Goal: Task Accomplishment & Management: Use online tool/utility

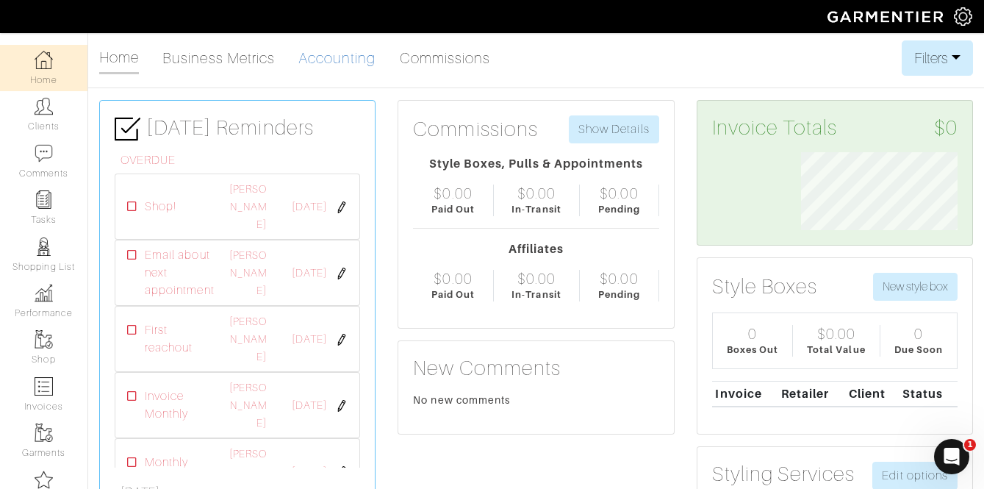
click at [325, 51] on link "Accounting" at bounding box center [337, 57] width 78 height 29
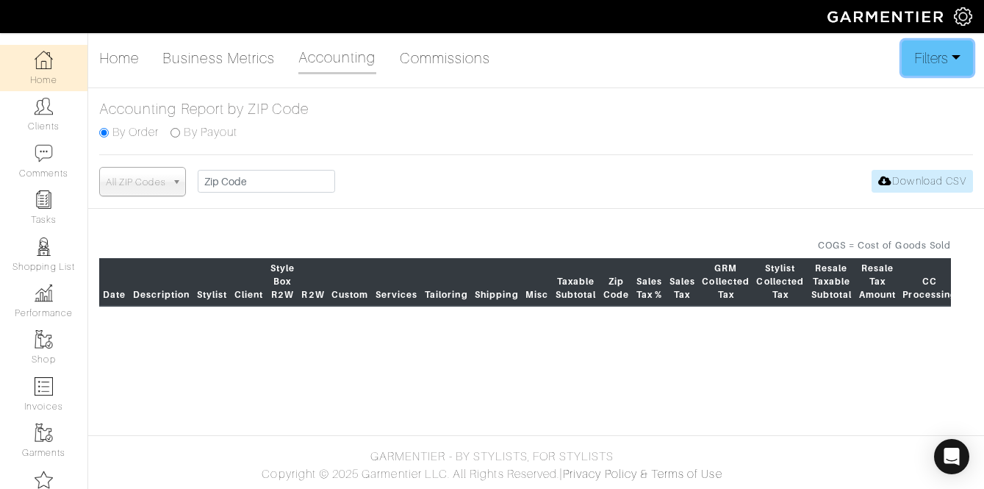
click at [902, 72] on button "Filters" at bounding box center [937, 57] width 71 height 35
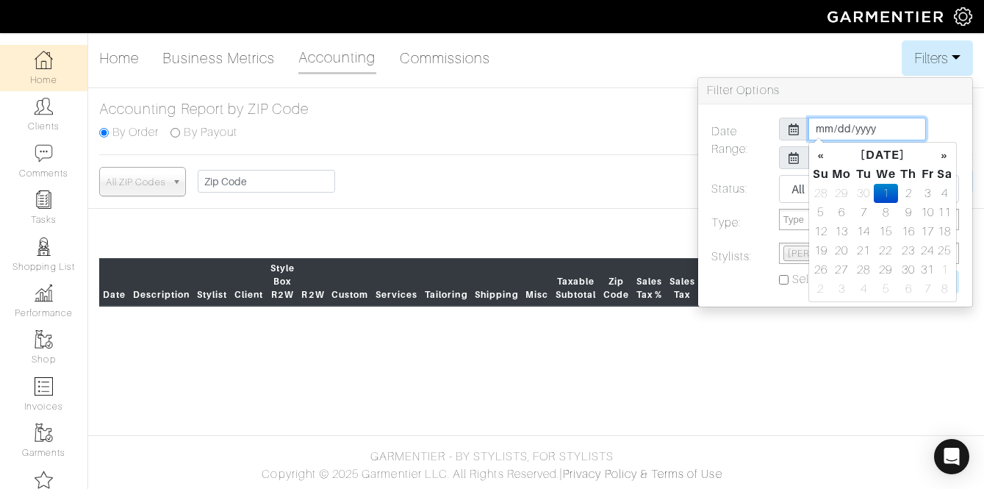
click at [824, 128] on input "[DATE]" at bounding box center [867, 129] width 118 height 23
click at [825, 157] on th "«" at bounding box center [821, 155] width 18 height 19
click at [870, 193] on td "1" at bounding box center [864, 193] width 20 height 19
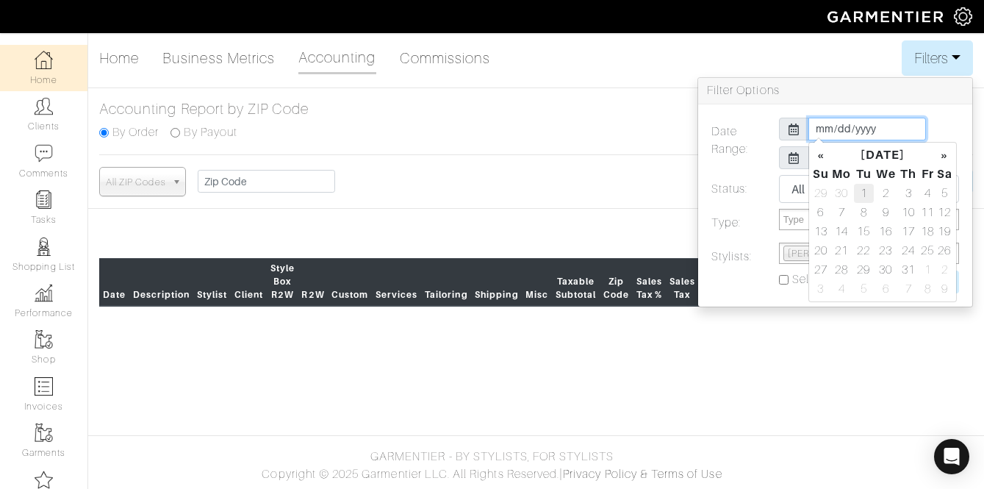
type input "[DATE]"
click at [967, 115] on div "Date Range: [DATE] [DATE] Status: All Pending Paid Complete Failed N/A Type: St…" at bounding box center [835, 205] width 274 height 202
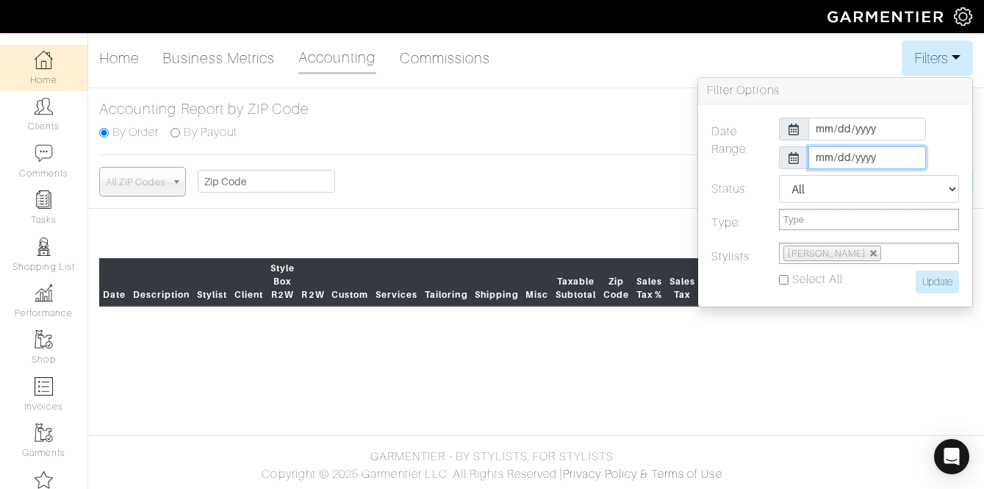
click at [883, 151] on input "[DATE]" at bounding box center [867, 157] width 118 height 23
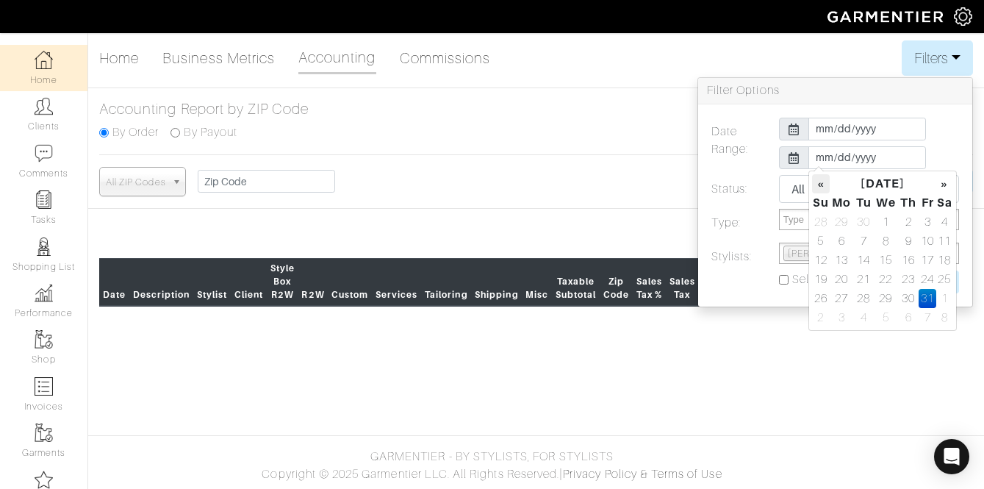
click at [819, 183] on th "«" at bounding box center [821, 183] width 18 height 19
click at [872, 299] on td "30" at bounding box center [864, 298] width 20 height 19
type input "[DATE]"
click at [741, 283] on label at bounding box center [734, 281] width 68 height 23
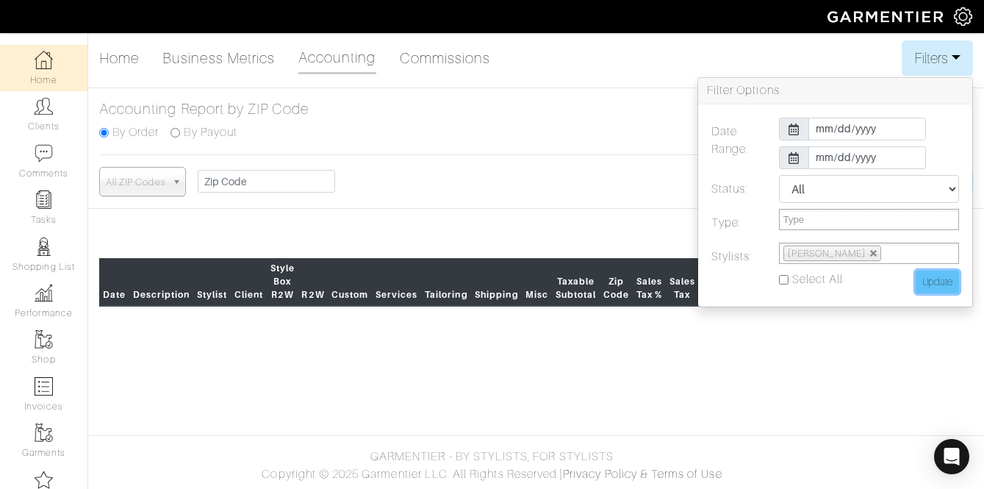
click at [927, 278] on input "Update" at bounding box center [937, 281] width 43 height 23
type input "Update"
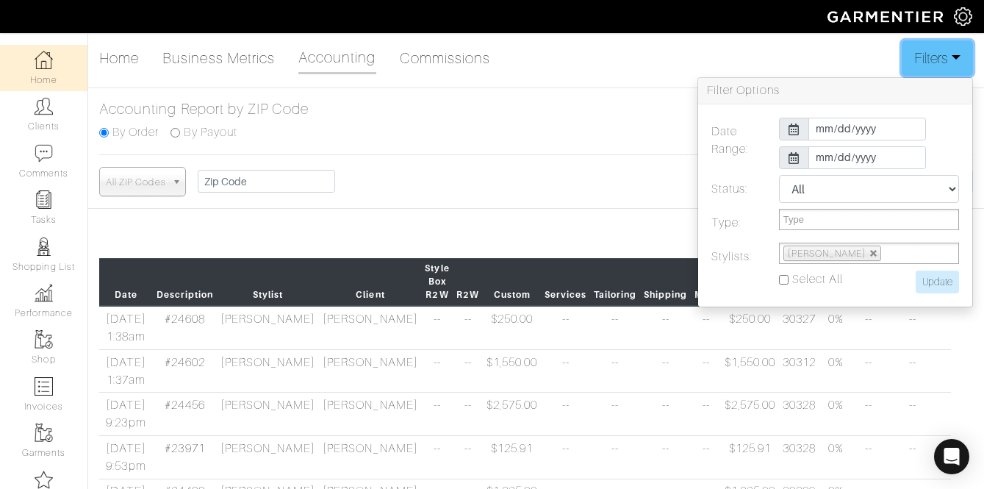
click at [933, 64] on button "Filters" at bounding box center [937, 57] width 71 height 35
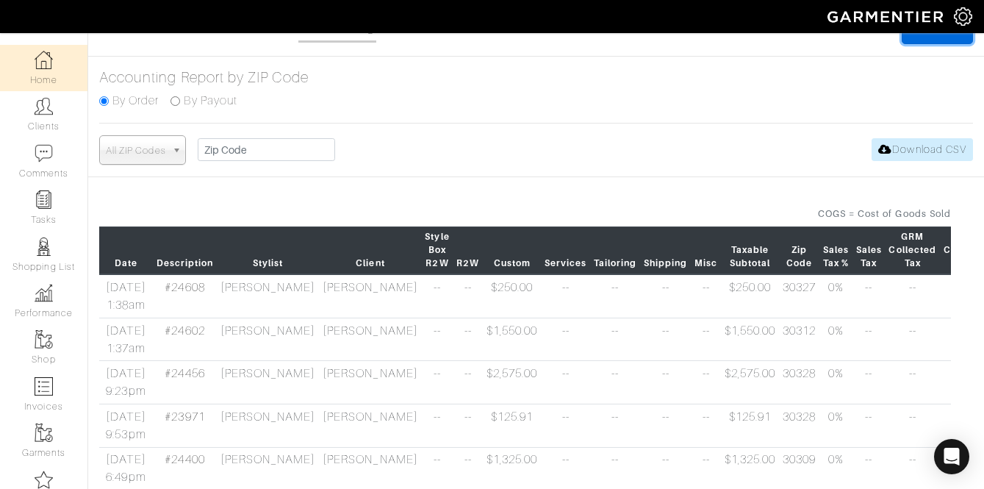
scroll to position [23, 0]
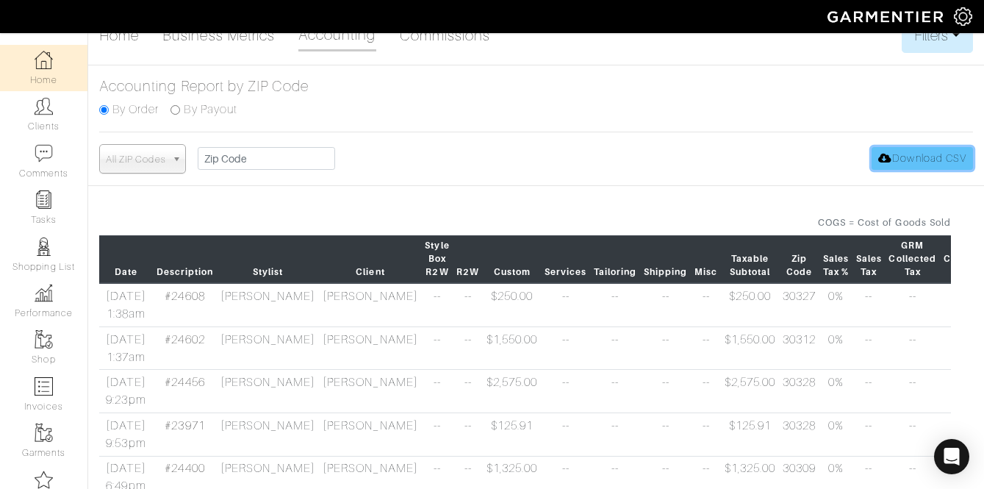
click at [874, 162] on link "Download CSV" at bounding box center [922, 158] width 101 height 23
